Goal: Task Accomplishment & Management: Use online tool/utility

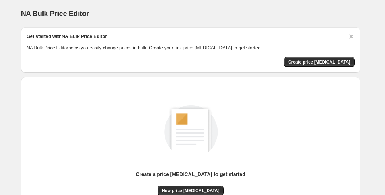
scroll to position [73, 0]
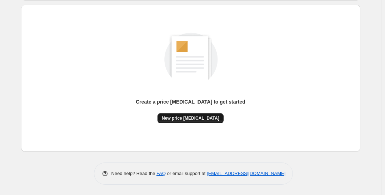
click at [200, 118] on span "New price [MEDICAL_DATA]" at bounding box center [191, 118] width 58 height 6
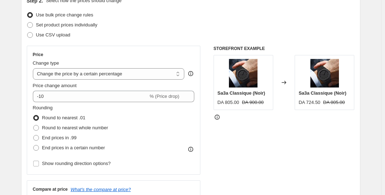
scroll to position [88, 0]
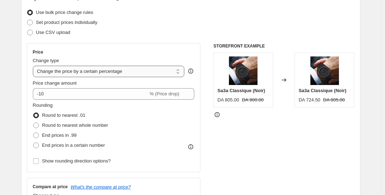
click at [158, 69] on select "Change the price to a certain amount Change the price by a certain amount Chang…" at bounding box center [109, 71] width 152 height 11
select select "to"
click at [34, 66] on select "Change the price to a certain amount Change the price by a certain amount Chang…" at bounding box center [109, 71] width 152 height 11
type input "80.00"
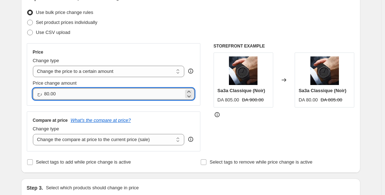
click at [112, 93] on input "80.00" at bounding box center [114, 93] width 140 height 11
click at [114, 76] on select "Change the price to a certain amount Change the price by a certain amount Chang…" at bounding box center [109, 71] width 152 height 11
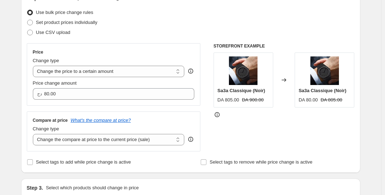
click at [129, 40] on div "Step 2. Select how the prices should change Use bulk price change rules Set pro…" at bounding box center [191, 81] width 328 height 173
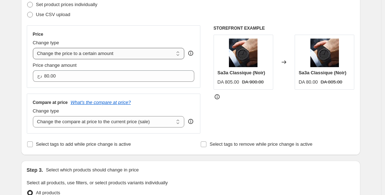
click at [112, 50] on select "Change the price to a certain amount Change the price by a certain amount Chang…" at bounding box center [109, 53] width 152 height 11
select select "by"
click at [34, 48] on select "Change the price to a certain amount Change the price by a certain amount Chang…" at bounding box center [109, 53] width 152 height 11
type input "-10.00"
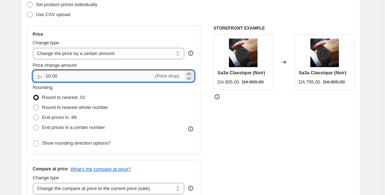
click at [97, 71] on input "-10.00" at bounding box center [99, 75] width 110 height 11
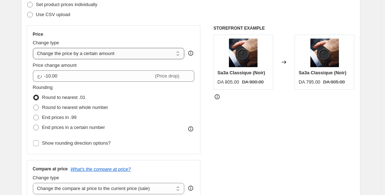
click at [104, 51] on select "Change the price to a certain amount Change the price by a certain amount Chang…" at bounding box center [109, 53] width 152 height 11
select select "to"
click at [34, 48] on select "Change the price to a certain amount Change the price by a certain amount Chang…" at bounding box center [109, 53] width 152 height 11
type input "80.00"
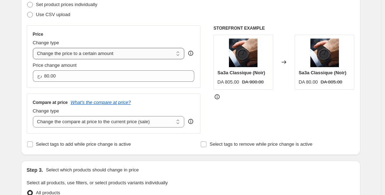
click at [108, 51] on select "Change the price to a certain amount Change the price by a certain amount Chang…" at bounding box center [109, 53] width 152 height 11
select select "percentage"
click at [34, 48] on select "Change the price to a certain amount Change the price by a certain amount Chang…" at bounding box center [109, 53] width 152 height 11
type input "-15"
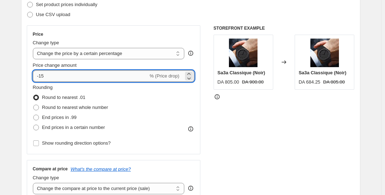
click at [91, 77] on input "-15" at bounding box center [90, 75] width 115 height 11
click at [283, 105] on div "STOREFRONT EXAMPLE Sa3a Classique (Noir) DA 805.00 DA 900.00 Changed to Sa3a Cl…" at bounding box center [284, 112] width 141 height 175
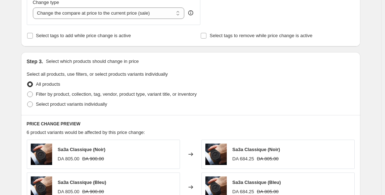
scroll to position [252, 0]
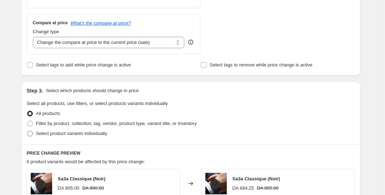
click at [51, 134] on span "Select product variants individually" at bounding box center [71, 133] width 71 height 5
click at [28, 131] on input "Select product variants individually" at bounding box center [27, 131] width 0 height 0
radio input "true"
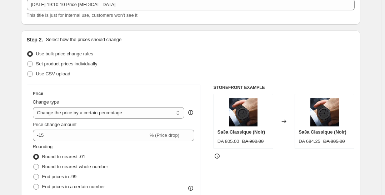
scroll to position [0, 0]
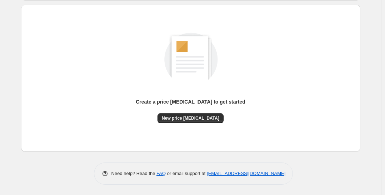
scroll to position [72, 0]
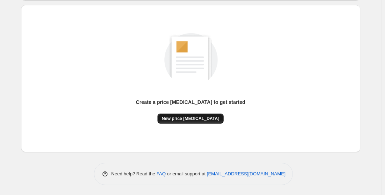
click at [215, 115] on button "New price [MEDICAL_DATA]" at bounding box center [191, 119] width 66 height 10
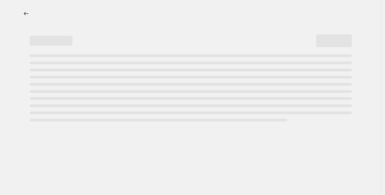
select select "percentage"
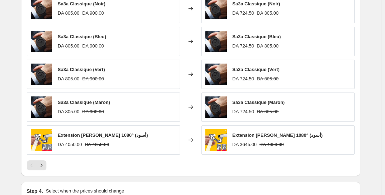
scroll to position [519, 0]
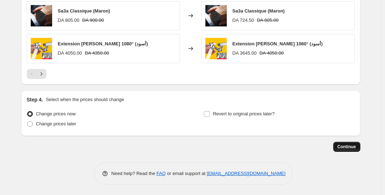
click at [351, 144] on span "Continue" at bounding box center [347, 147] width 19 height 6
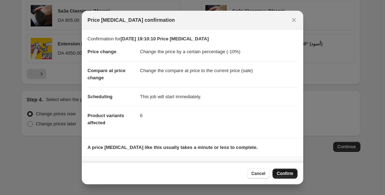
click at [278, 172] on button "Confirm" at bounding box center [285, 174] width 25 height 10
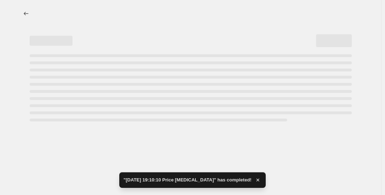
select select "percentage"
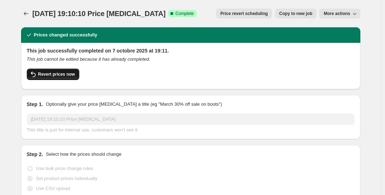
click at [57, 74] on span "Revert prices now" at bounding box center [56, 74] width 37 height 6
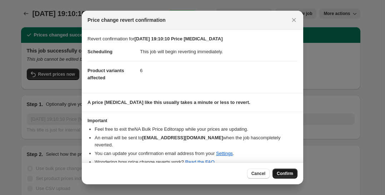
click at [289, 177] on button "Confirm" at bounding box center [285, 174] width 25 height 10
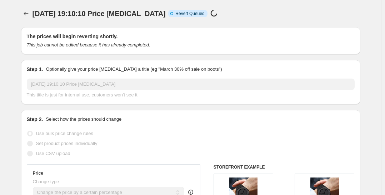
click at [113, 18] on span "[DATE] 19:10:10 Price [MEDICAL_DATA]" at bounding box center [99, 14] width 133 height 8
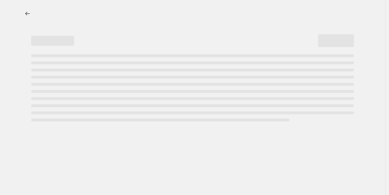
click at [113, 9] on div "Export Recap CSV" at bounding box center [201, 9] width 322 height 0
select select "percentage"
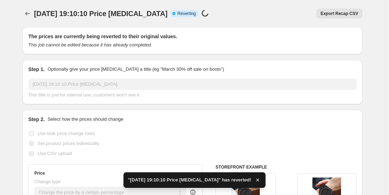
click at [113, 18] on span "[DATE] 19:10:10 Price [MEDICAL_DATA]" at bounding box center [100, 14] width 133 height 8
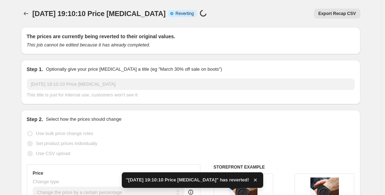
click at [113, 18] on span "[DATE] 19:10:10 Price [MEDICAL_DATA]" at bounding box center [99, 14] width 133 height 8
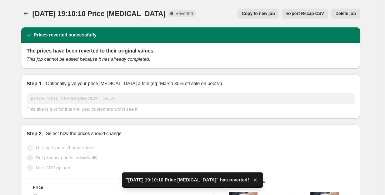
click at [113, 18] on span "[DATE] 19:10:10 Price [MEDICAL_DATA]" at bounding box center [99, 14] width 133 height 8
click at [26, 14] on icon "Price change jobs" at bounding box center [26, 13] width 7 height 7
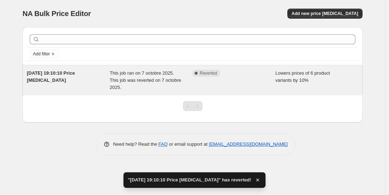
drag, startPoint x: 144, startPoint y: 64, endPoint x: 127, endPoint y: 75, distance: 19.6
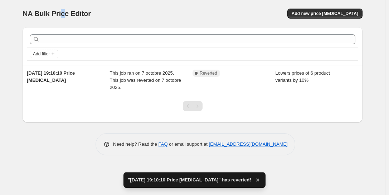
drag, startPoint x: 127, startPoint y: 75, endPoint x: 64, endPoint y: 22, distance: 82.8
click at [64, 22] on div "NA Bulk Price Editor. This page is ready NA Bulk Price Editor Add new price [ME…" at bounding box center [193, 13] width 340 height 27
click at [131, 14] on div "NA Bulk Price Editor" at bounding box center [104, 14] width 163 height 10
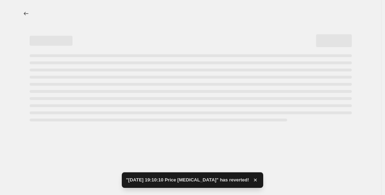
select select "percentage"
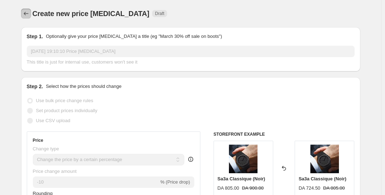
click at [31, 14] on button "Price change jobs" at bounding box center [26, 14] width 10 height 10
